Goal: Answer question/provide support

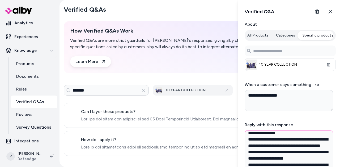
scroll to position [151, 0]
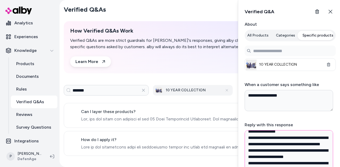
click at [291, 139] on textarea "Reply with this response" at bounding box center [288, 152] width 88 height 42
paste textarea "**********"
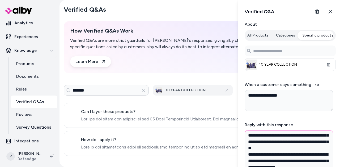
scroll to position [144, 0]
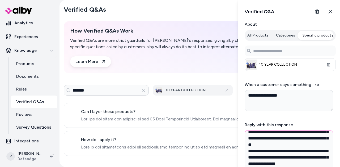
click at [248, 151] on textarea "Reply with this response" at bounding box center [288, 152] width 88 height 42
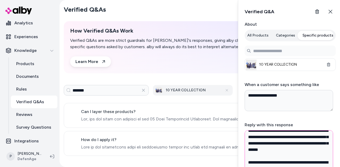
scroll to position [239, 0]
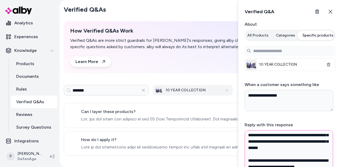
type textarea "**********"
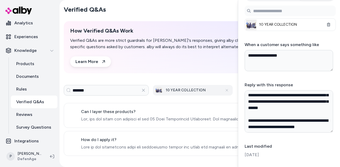
scroll to position [58, 0]
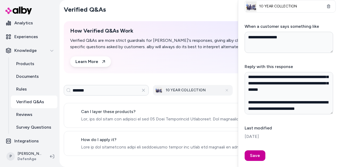
click at [257, 156] on button "Save" at bounding box center [254, 156] width 21 height 11
type textarea "*"
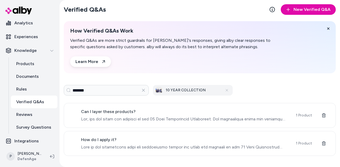
scroll to position [0, 0]
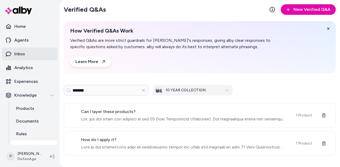
click at [23, 56] on p "Inbox" at bounding box center [19, 54] width 11 height 6
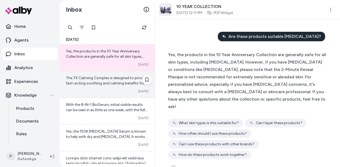
click at [95, 83] on span "The 7X Calming Complex is designed to provide fast-acting soothing and calming …" at bounding box center [107, 112] width 82 height 73
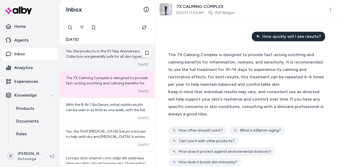
click at [95, 63] on div "Converted [DATE]" at bounding box center [107, 65] width 82 height 4
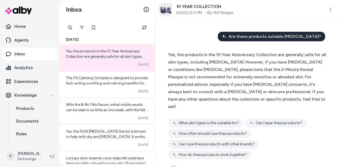
scroll to position [8, 0]
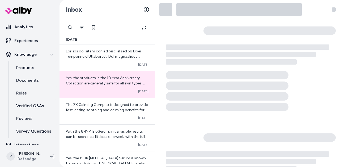
scroll to position [47, 0]
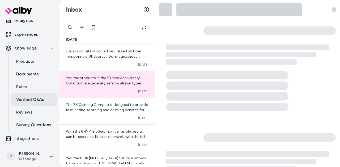
click at [44, 97] on link "Verified Q&As" at bounding box center [34, 99] width 46 height 13
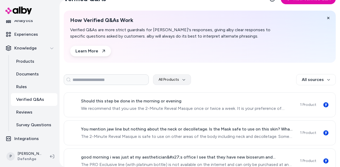
scroll to position [12, 0]
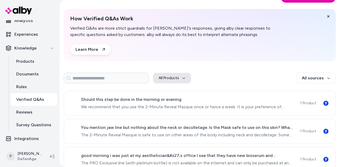
click at [171, 77] on button "All Products" at bounding box center [172, 78] width 38 height 11
type input "*******"
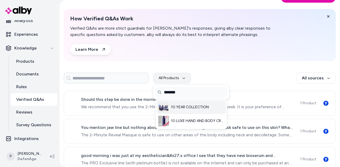
click at [198, 110] on li "10 YEAR COLLECTION" at bounding box center [190, 108] width 69 height 14
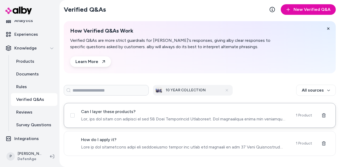
click at [282, 121] on span at bounding box center [185, 119] width 208 height 6
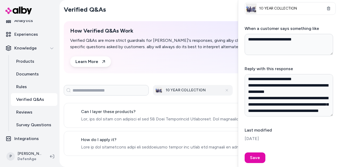
scroll to position [58, 0]
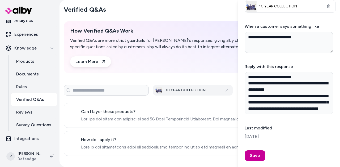
click at [252, 159] on button "Save" at bounding box center [254, 156] width 21 height 11
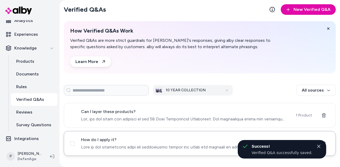
click at [164, 140] on span "How do I apply it?" at bounding box center [185, 140] width 208 height 6
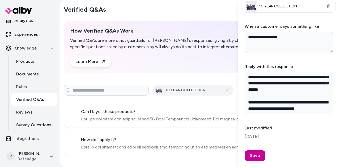
click at [252, 155] on button "Save" at bounding box center [254, 156] width 21 height 11
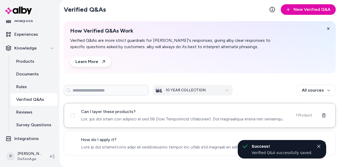
click at [191, 116] on span at bounding box center [185, 119] width 208 height 6
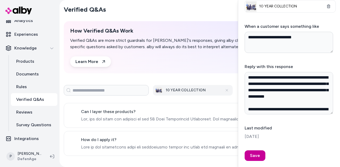
click at [259, 158] on button "Save" at bounding box center [254, 156] width 21 height 11
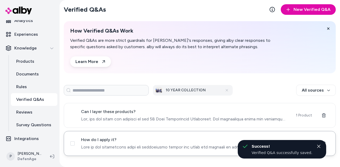
click at [185, 140] on span "How do I apply it?" at bounding box center [185, 140] width 208 height 6
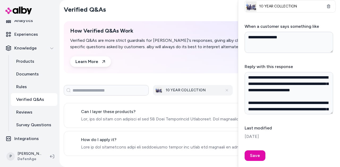
click at [255, 162] on div "**********" at bounding box center [289, 83] width 102 height 167
click at [254, 156] on button "Save" at bounding box center [254, 156] width 21 height 11
type textarea "*"
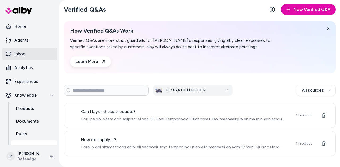
click at [30, 50] on link "Inbox" at bounding box center [29, 54] width 55 height 13
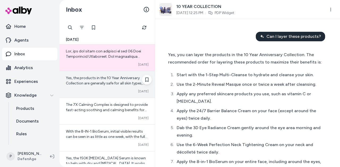
click at [109, 86] on div "Yes, the products in the 10 Year Anniversary Collection are generally safe for …" at bounding box center [106, 84] width 95 height 27
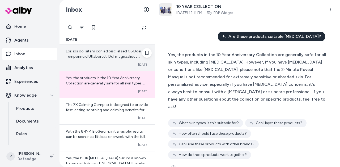
click at [116, 53] on span at bounding box center [107, 146] width 82 height 195
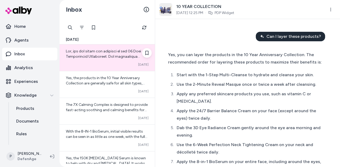
click at [116, 53] on span at bounding box center [107, 146] width 82 height 195
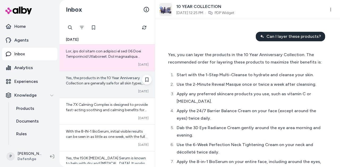
click at [112, 90] on div "Converted [DATE]" at bounding box center [107, 91] width 82 height 4
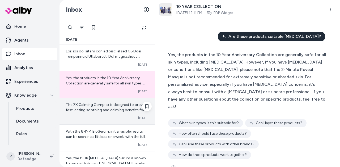
click at [112, 112] on span "The 7X Calming Complex is designed to provide fast-acting soothing and calming …" at bounding box center [107, 139] width 82 height 73
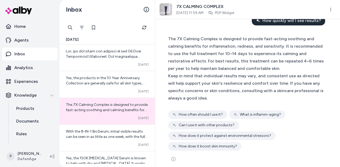
scroll to position [23, 0]
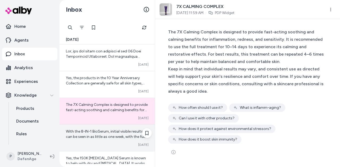
click at [115, 136] on span "With the 8-IN-1 BioSerum, initial visible results can be seen in as little as o…" at bounding box center [107, 160] width 82 height 63
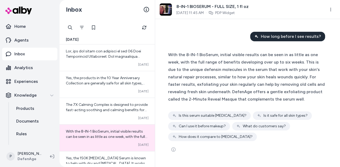
scroll to position [56, 0]
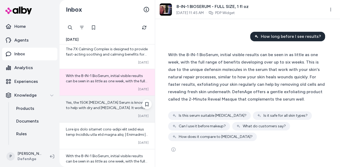
click at [115, 107] on span "Yes, the 150K [MEDICAL_DATA] Serum is known to help with dry and [MEDICAL_DATA]…" at bounding box center [106, 124] width 81 height 47
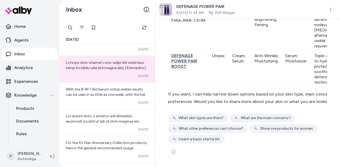
scroll to position [124, 0]
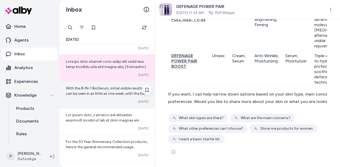
click at [108, 97] on div "With the 8-IN-1 BioSerum, initial visible results can be seen in as little as o…" at bounding box center [106, 95] width 95 height 27
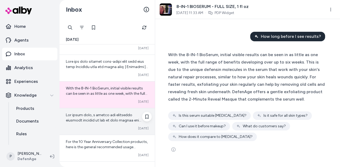
click at [87, 127] on div "Converted [DATE]" at bounding box center [107, 129] width 82 height 4
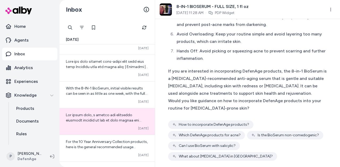
scroll to position [170, 0]
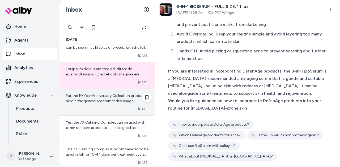
click at [108, 103] on div "For the 10 Year Anniversary Collection products, here is the general recommende…" at bounding box center [106, 102] width 95 height 27
